Goal: Complete application form

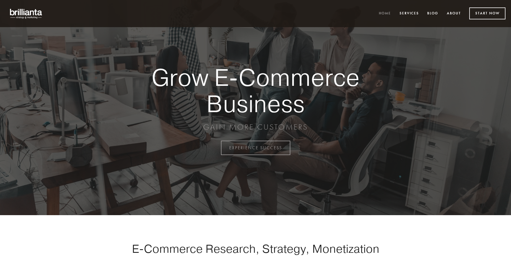
scroll to position [1451, 0]
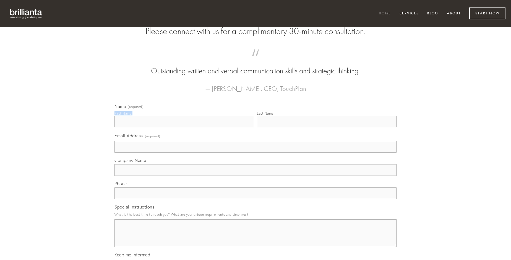
type input "[PERSON_NAME]"
click at [327, 127] on input "Last Name" at bounding box center [327, 122] width 140 height 12
type input "[PERSON_NAME]"
click at [256, 153] on input "Email Address (required)" at bounding box center [256, 147] width 282 height 12
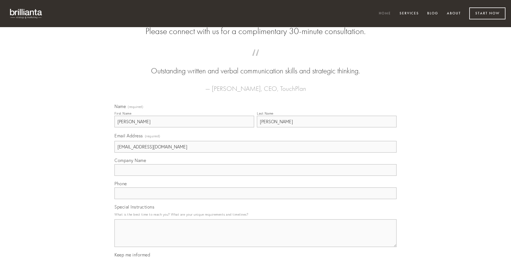
type input "[EMAIL_ADDRESS][DOMAIN_NAME]"
click at [256, 176] on input "Company Name" at bounding box center [256, 170] width 282 height 12
type input "volup"
click at [256, 199] on input "text" at bounding box center [256, 193] width 282 height 12
click at [256, 238] on textarea "Special Instructions" at bounding box center [256, 233] width 282 height 28
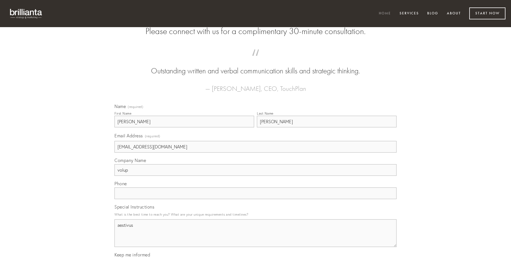
type textarea "aestivus"
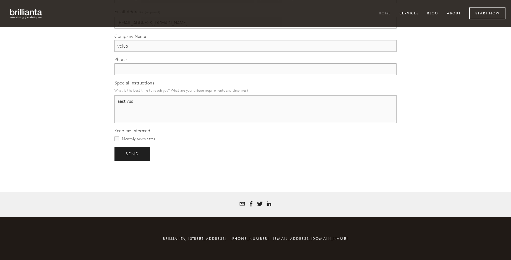
click at [133, 154] on span "send" at bounding box center [133, 153] width 14 height 5
